Goal: Check status: Check status

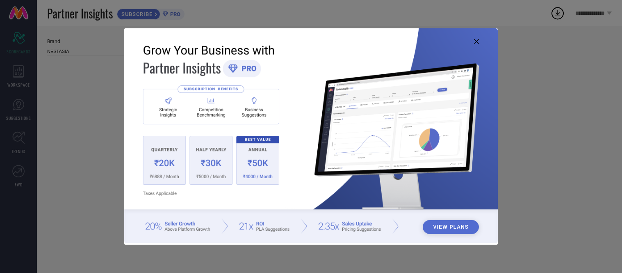
type input "All"
click at [475, 44] on img at bounding box center [310, 135] width 373 height 214
click at [474, 44] on img at bounding box center [310, 135] width 373 height 214
click at [477, 38] on img at bounding box center [310, 135] width 373 height 214
click at [477, 40] on icon at bounding box center [476, 41] width 5 height 5
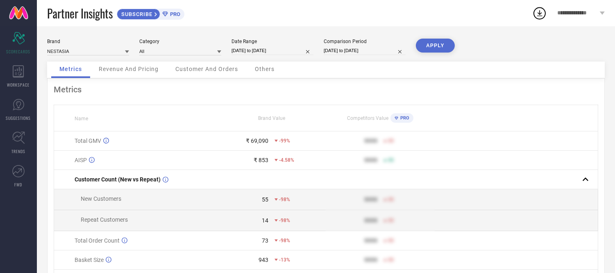
select select "7"
select select "2025"
select select "8"
select select "2025"
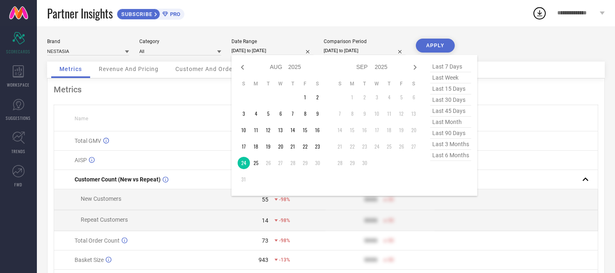
click at [251, 54] on input "[DATE] to [DATE]" at bounding box center [273, 50] width 82 height 9
click at [254, 159] on td "25" at bounding box center [256, 163] width 12 height 12
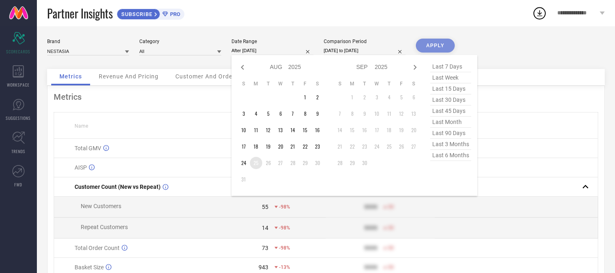
type input "[DATE] to [DATE]"
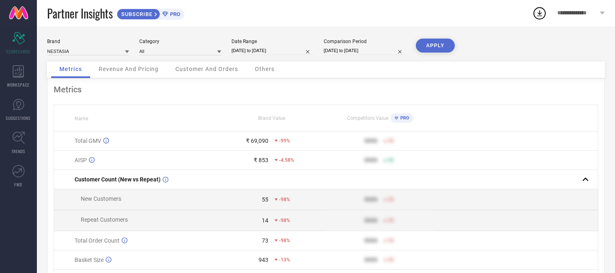
click at [441, 44] on button "APPLY" at bounding box center [435, 46] width 39 height 14
click at [273, 71] on span "Others" at bounding box center [265, 69] width 20 height 7
